Goal: Check status

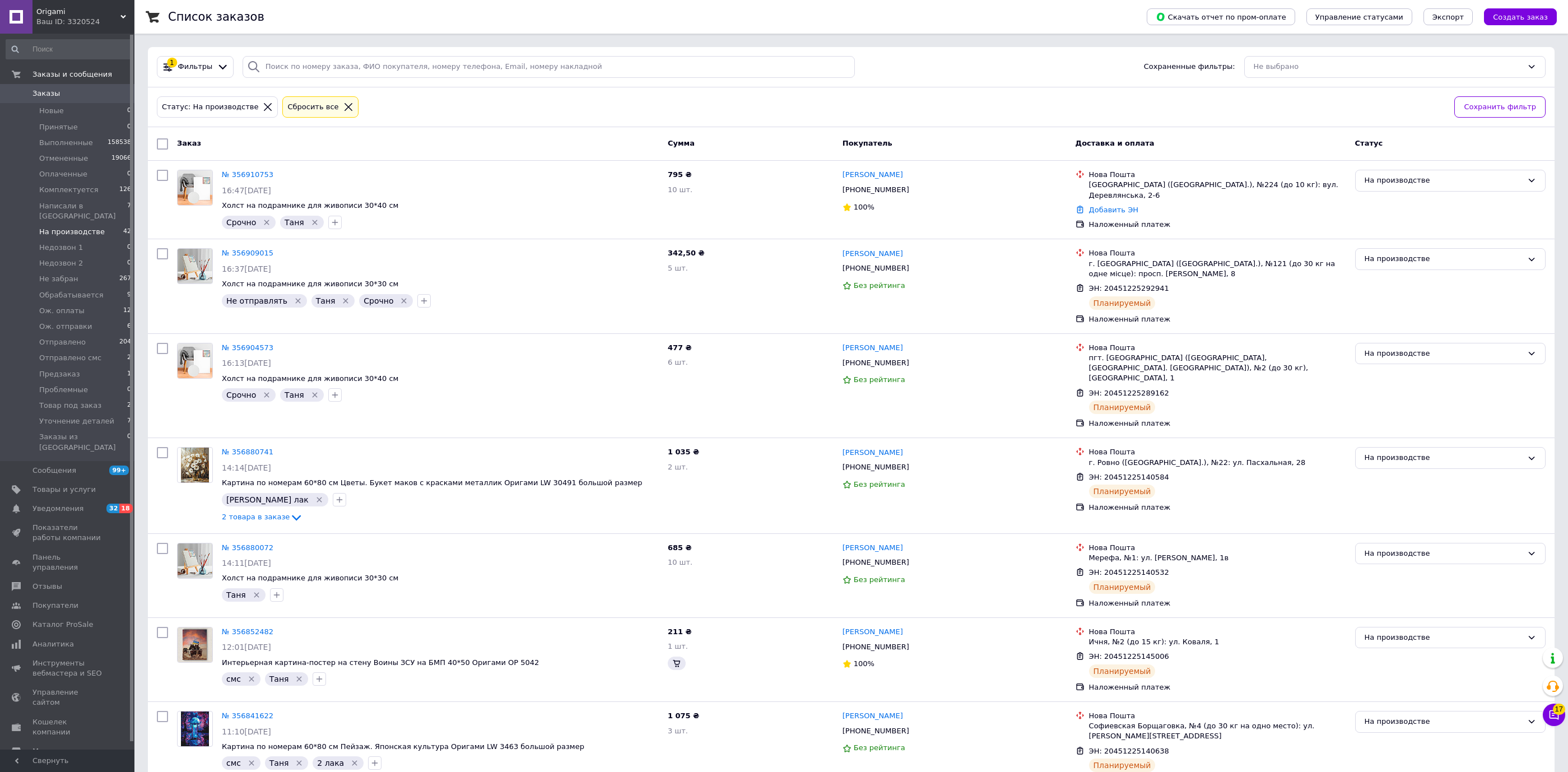
click at [58, 227] on span "На производстве" at bounding box center [72, 232] width 66 height 10
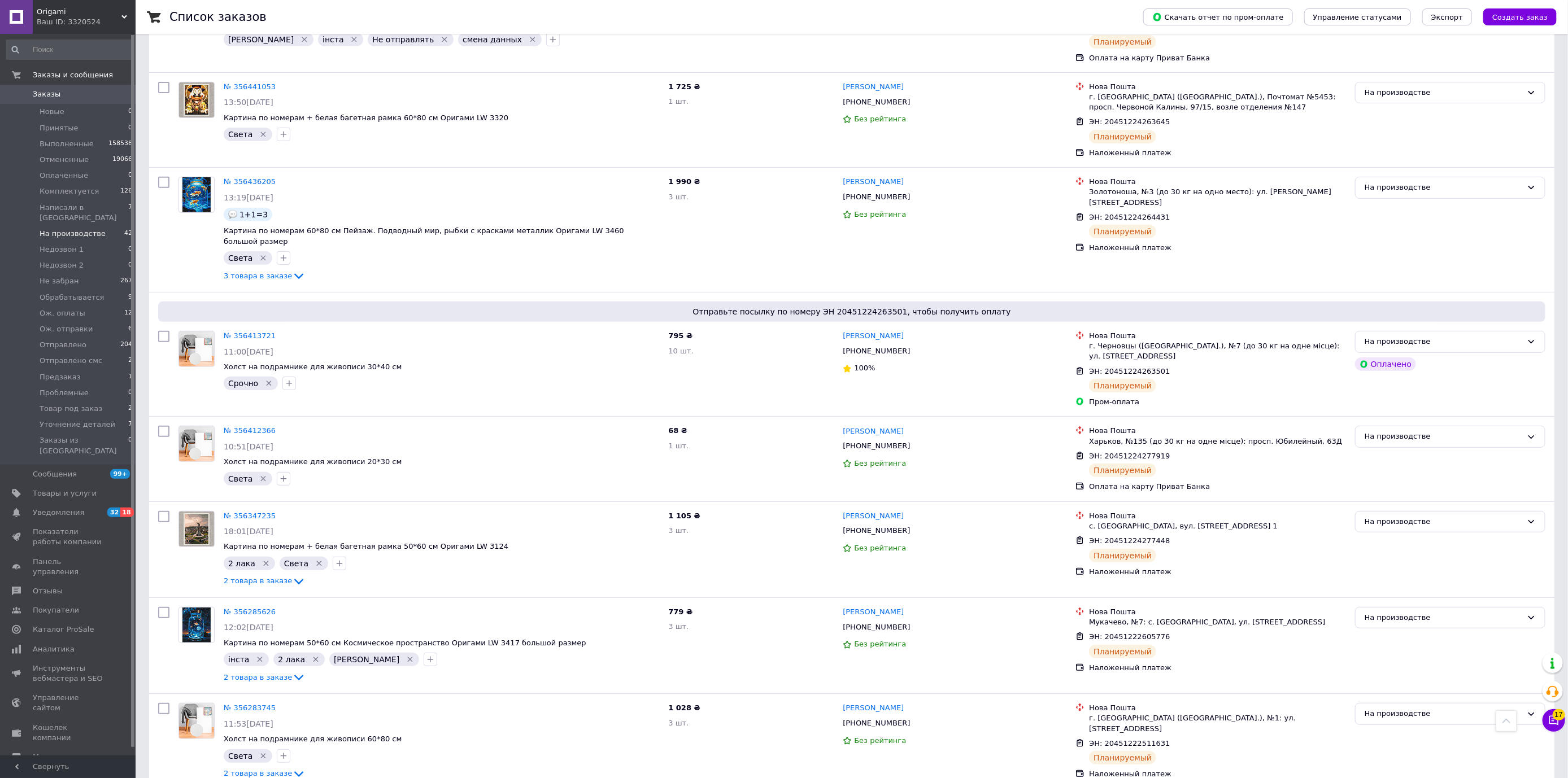
scroll to position [3519, 0]
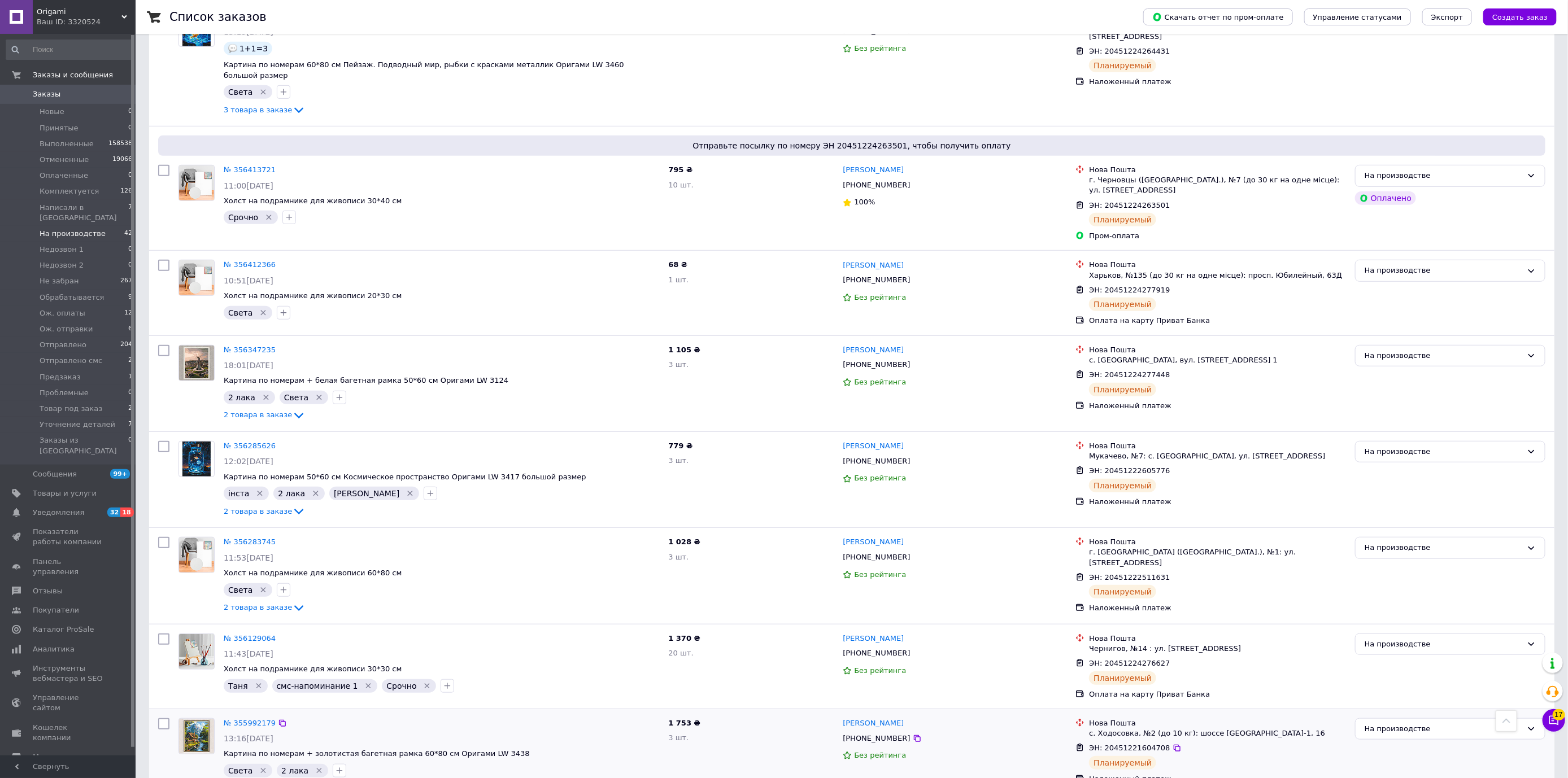
click at [280, 777] on span "2 товара в заказе" at bounding box center [257, 788] width 68 height 9
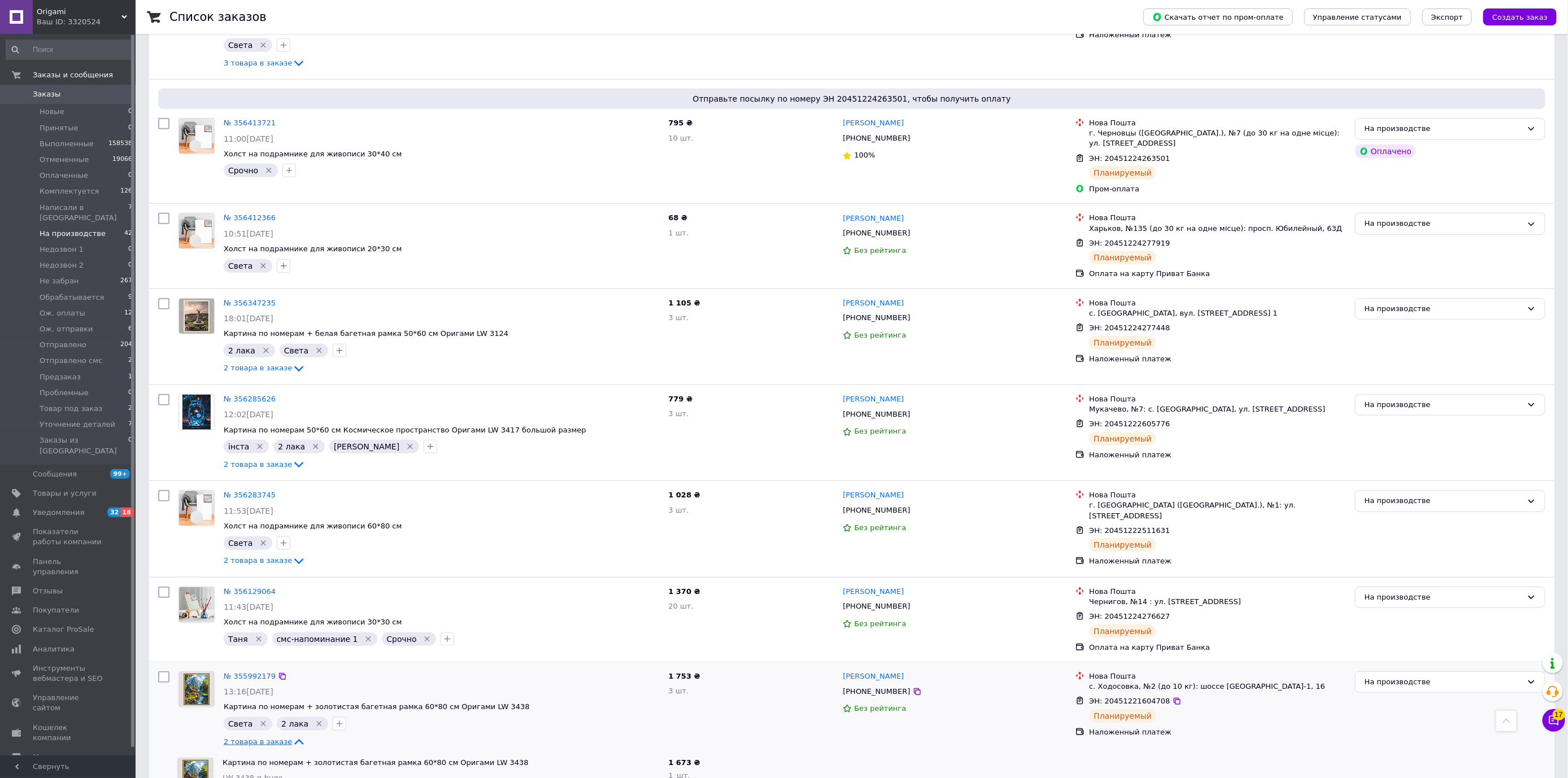
scroll to position [3611, 0]
